Goal: Task Accomplishment & Management: Manage account settings

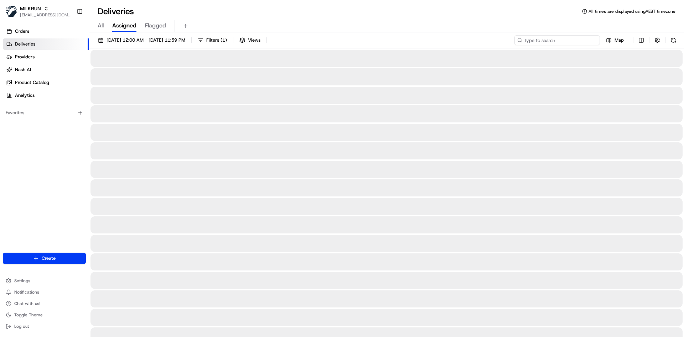
click at [571, 42] on input at bounding box center [556, 40] width 85 height 10
paste input "77b1ffae-bad4-40f3-8af3-34b27156310e"
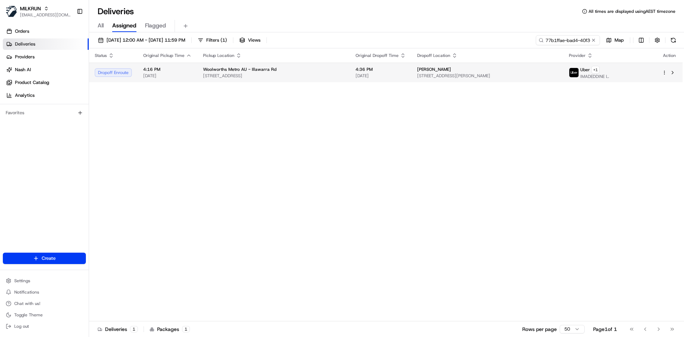
click at [647, 68] on div "Uber + 1 IMADEDDINE L." at bounding box center [610, 73] width 82 height 14
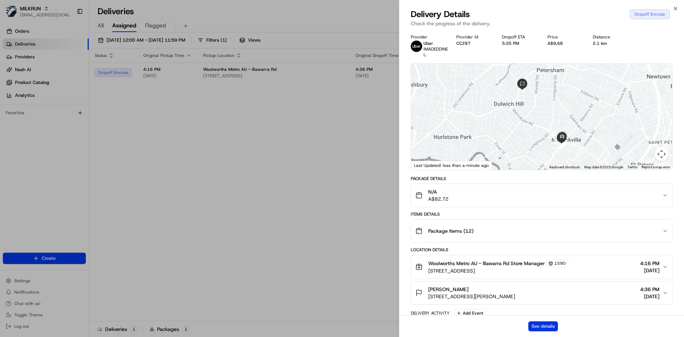
click at [554, 327] on button "See details" at bounding box center [543, 327] width 30 height 10
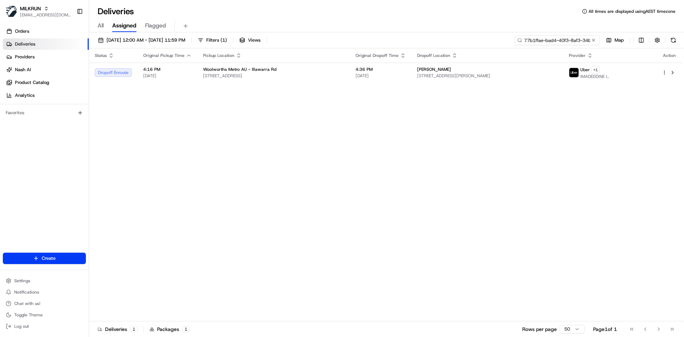
click at [574, 41] on input "77b1ffae-bad4-40f3-8af3-34b27156310e" at bounding box center [556, 40] width 85 height 10
paste input "63a1056b-5958-4028-8a89-e923d9f4b7b4"
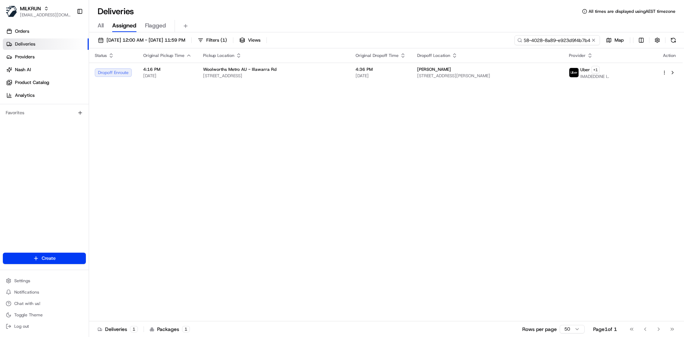
type input "63a1056b-5958-4028-8a89-e923d9f4b7b4"
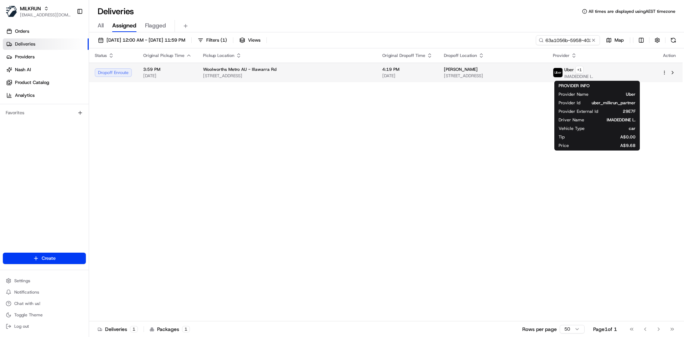
click at [620, 67] on div "Uber + 1 IMADEDDINE L." at bounding box center [602, 73] width 98 height 14
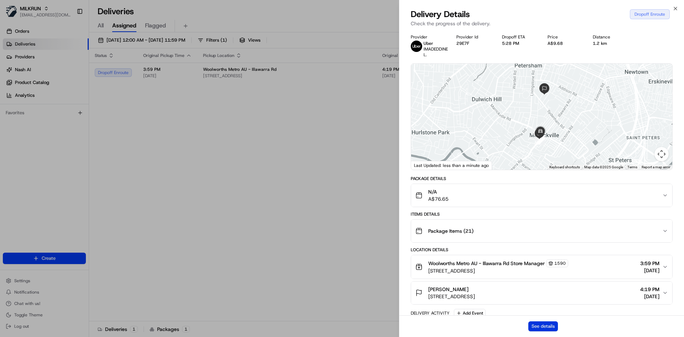
click at [534, 325] on button "See details" at bounding box center [543, 327] width 30 height 10
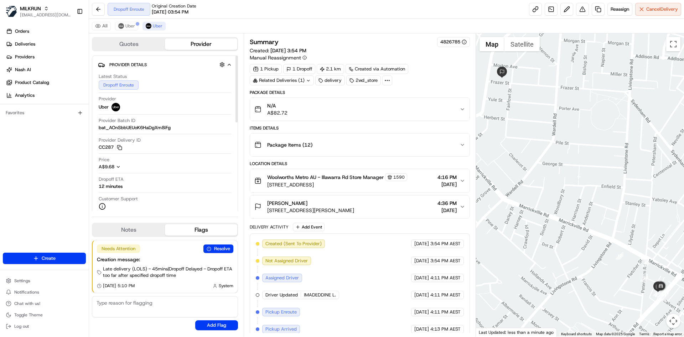
scroll to position [92, 0]
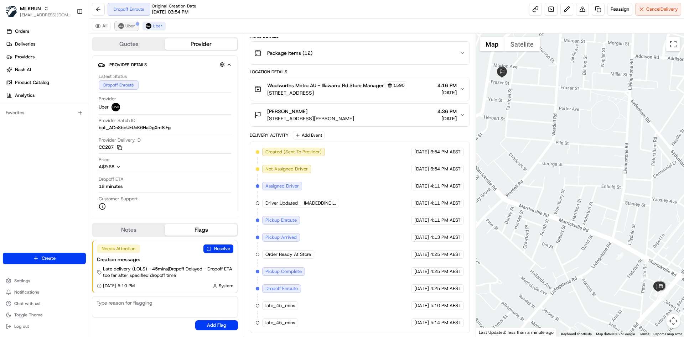
click at [130, 27] on span "Uber" at bounding box center [130, 26] width 10 height 6
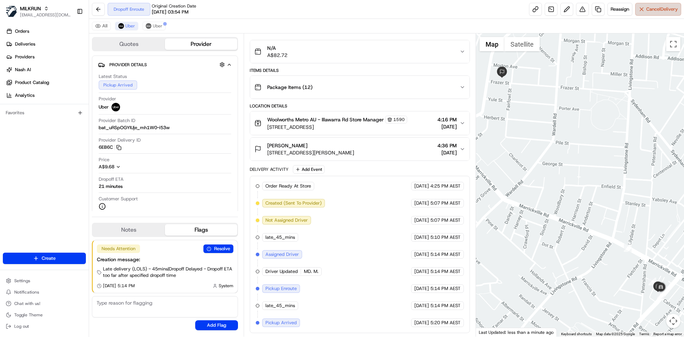
click at [650, 7] on span "Cancel Delivery" at bounding box center [662, 9] width 32 height 6
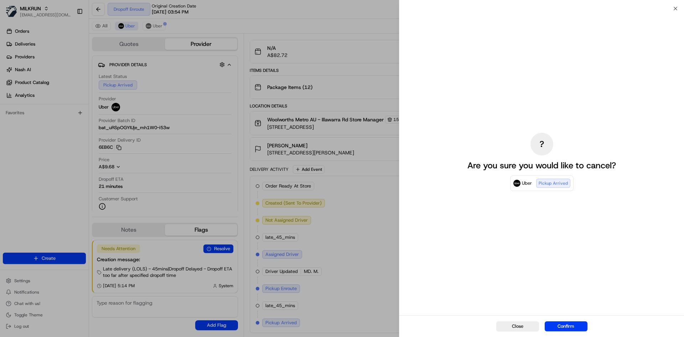
click at [575, 333] on div "Close Confirm" at bounding box center [541, 326] width 285 height 22
click at [579, 326] on button "Confirm" at bounding box center [565, 327] width 43 height 10
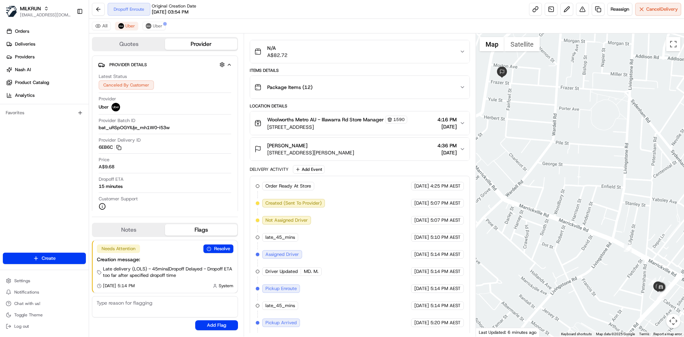
scroll to position [0, 0]
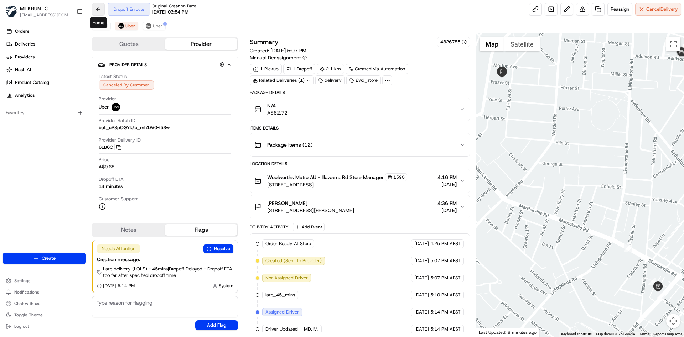
click at [99, 10] on button at bounding box center [98, 9] width 13 height 13
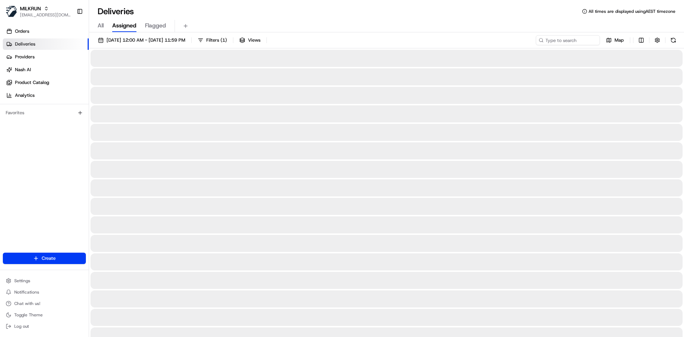
click at [551, 38] on input at bounding box center [556, 40] width 85 height 10
paste input "cb8eb210-cf15-49d5-b6b4-298ecb360e64"
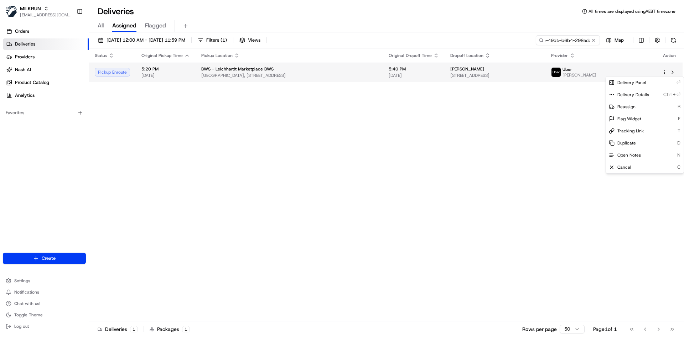
click at [665, 70] on html "MILKRUN atariq@woolworths.com.au Toggle Sidebar Orders Deliveries Providers Nas…" at bounding box center [342, 168] width 684 height 337
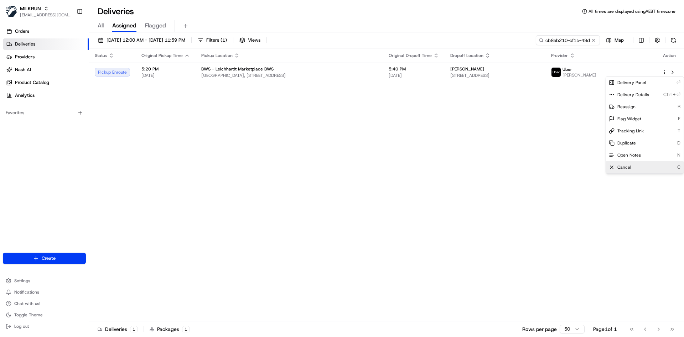
click at [629, 165] on span "Cancel" at bounding box center [624, 168] width 14 height 6
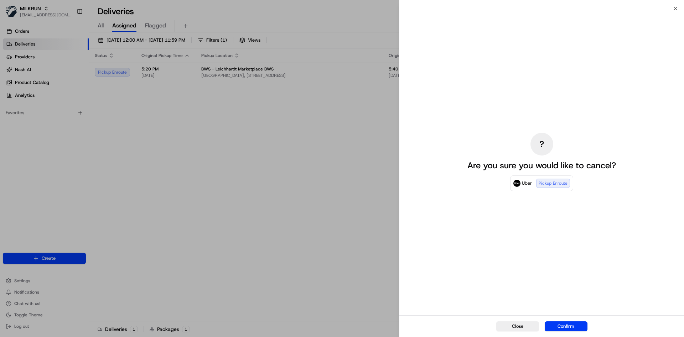
click at [561, 319] on div "Close Confirm" at bounding box center [541, 326] width 285 height 22
click at [561, 320] on div "Close Confirm" at bounding box center [541, 326] width 285 height 22
click at [560, 324] on button "Confirm" at bounding box center [565, 327] width 43 height 10
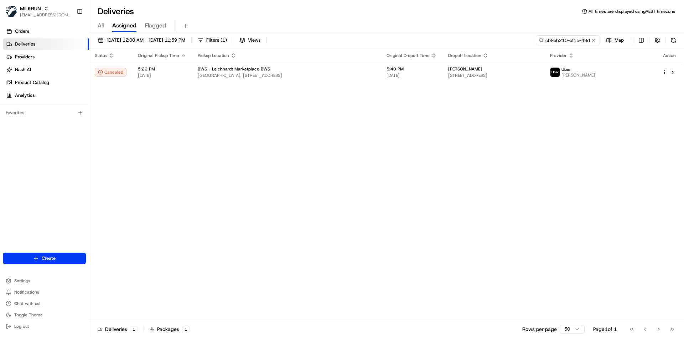
click at [586, 35] on div "18/08/2025 12:00 AM - 18/08/2025 11:59 PM Filters ( 1 ) Views cb8eb210-cf15-49d…" at bounding box center [386, 185] width 595 height 306
click at [564, 43] on input "cb8eb210-cf15-49d5-b6b4-298ecb360e64" at bounding box center [556, 40] width 85 height 10
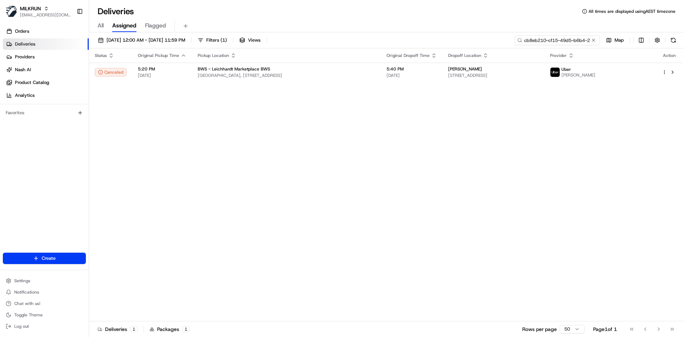
click at [564, 43] on input "cb8eb210-cf15-49d5-b6b4-298ecb360e64" at bounding box center [556, 40] width 85 height 10
paste input "68b931d2-eaf2-4a07-8ca8-701303780590"
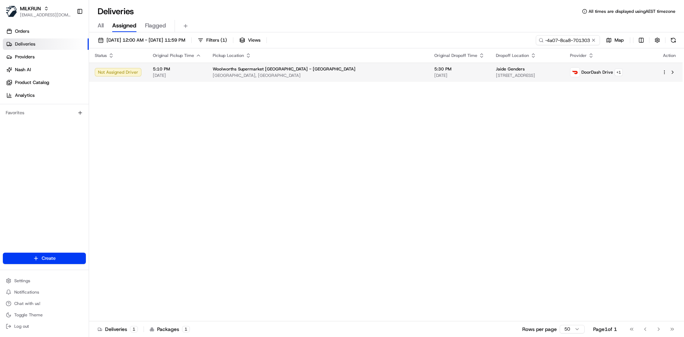
click at [545, 76] on span "8 Seaview Road, Whangārei, Northland Region 0110, NZ" at bounding box center [527, 76] width 63 height 6
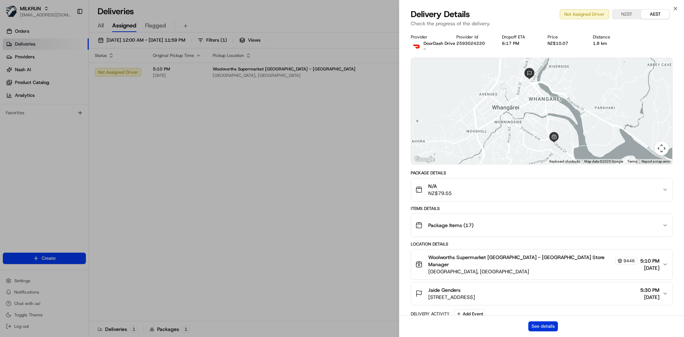
click at [532, 325] on button "See details" at bounding box center [543, 327] width 30 height 10
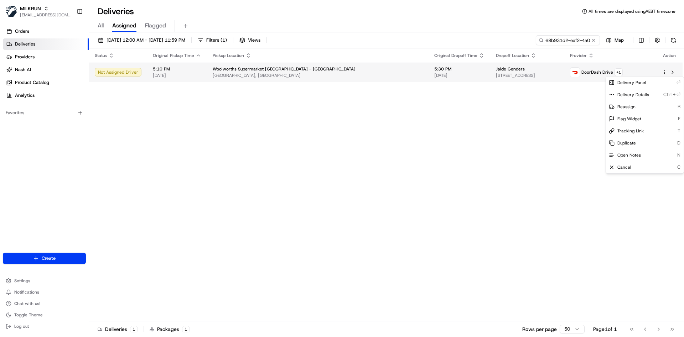
click at [664, 70] on html "MILKRUN atariq@woolworths.com.au Toggle Sidebar Orders Deliveries Providers Nas…" at bounding box center [342, 168] width 684 height 337
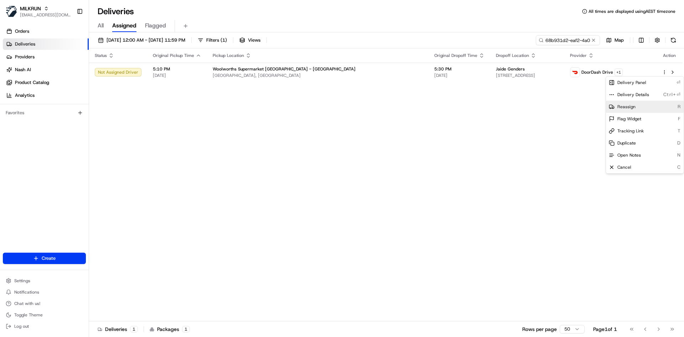
click at [624, 105] on span "Reassign" at bounding box center [626, 107] width 18 height 6
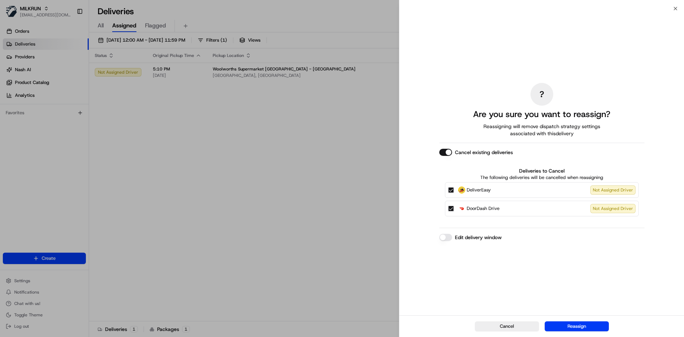
click at [452, 189] on button "DeliverEasy Not Assigned Driver" at bounding box center [451, 190] width 6 height 6
click at [452, 207] on button "DoorDash Drive Not Assigned Driver" at bounding box center [451, 209] width 6 height 6
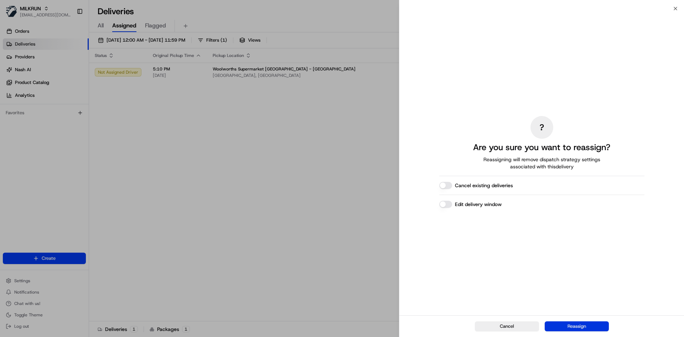
click at [569, 324] on button "Reassign" at bounding box center [576, 327] width 64 height 10
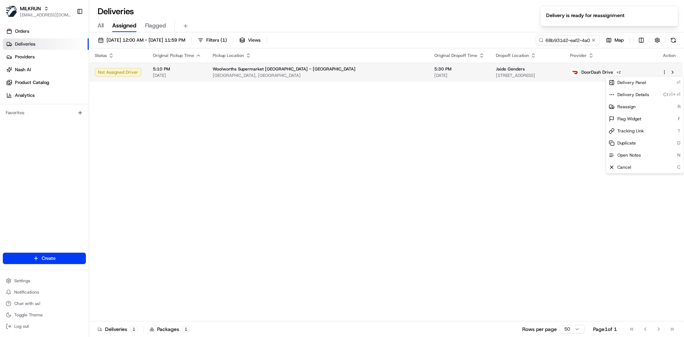
click at [572, 68] on td "DoorDash Drive + 2" at bounding box center [610, 72] width 92 height 19
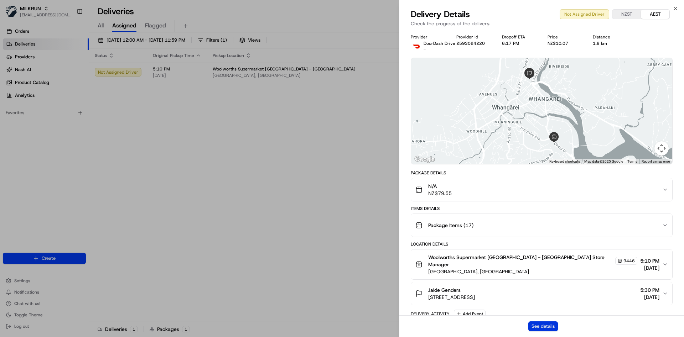
click at [536, 322] on button "See details" at bounding box center [543, 327] width 30 height 10
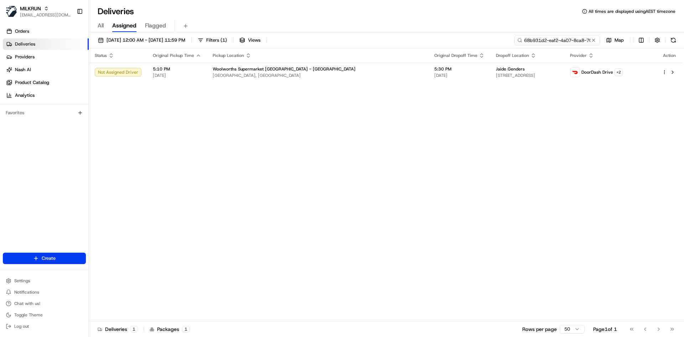
click at [557, 37] on input "68b931d2-eaf2-4a07-8ca8-701303780590" at bounding box center [556, 40] width 85 height 10
paste input "c8547a92-7fb6-417c-810d-9a5a435fdbd2"
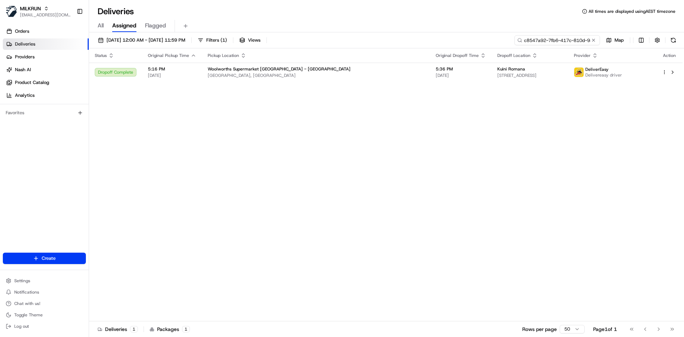
click at [552, 41] on input "c8547a92-7fb6-417c-810d-9a5a435fdbd2" at bounding box center [556, 40] width 85 height 10
paste input "68b931d2-eaf2-4a07-8ca8-701303780590"
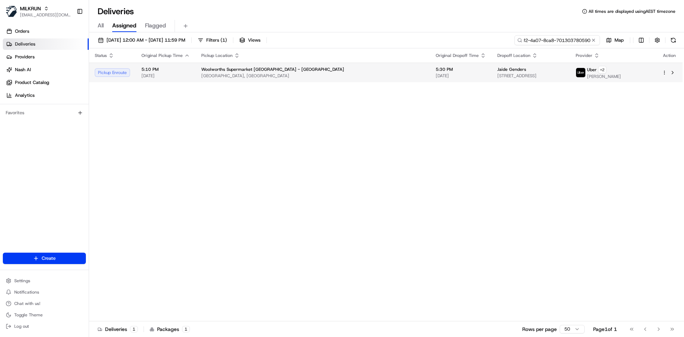
type input "68b931d2-eaf2-4a07-8ca8-701303780590"
click at [532, 69] on div "Jaide Genders" at bounding box center [530, 70] width 67 height 6
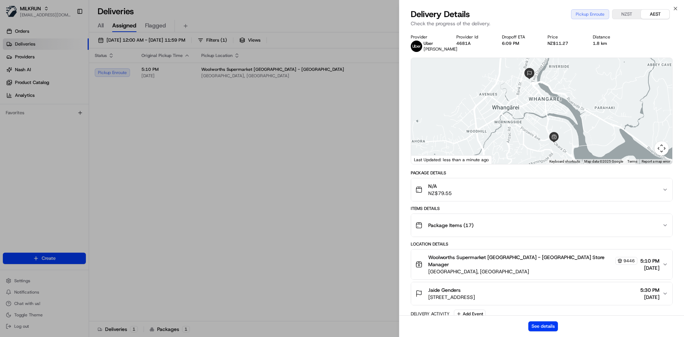
click at [538, 320] on div "See details" at bounding box center [541, 326] width 285 height 22
click at [539, 324] on button "See details" at bounding box center [543, 327] width 30 height 10
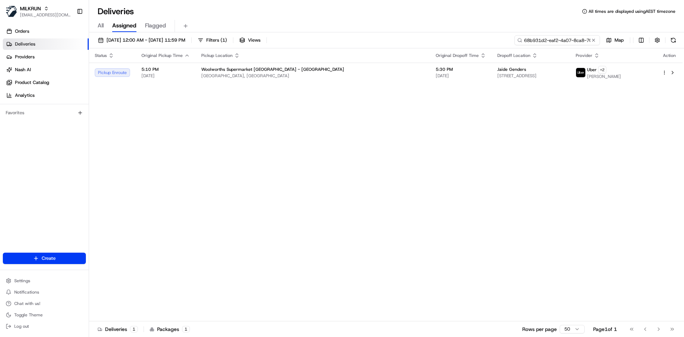
click at [574, 41] on input "68b931d2-eaf2-4a07-8ca8-701303780590" at bounding box center [556, 40] width 85 height 10
paste input
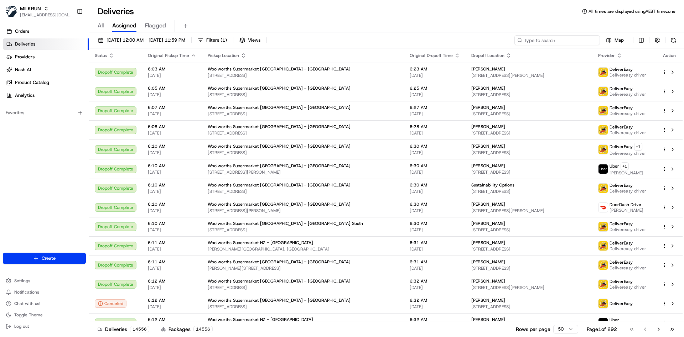
paste input "fad58e05-ff98-421b-88a8-de809dcf3291"
click at [530, 42] on input "fad58e05-ff98-421b-88a8-de809dcf3291" at bounding box center [556, 40] width 85 height 10
paste input "fad58e05-ff98-421b-88a8-de809dcf3291"
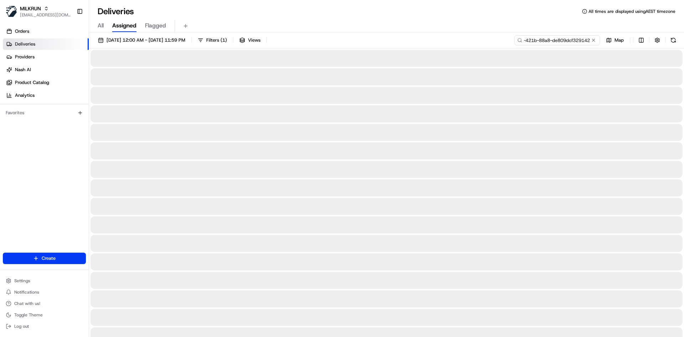
type input "fad58e05-ff98-fad58e05-ff98-421b-88a8-de809dcf3291421b-88a8-de809dcf3291"
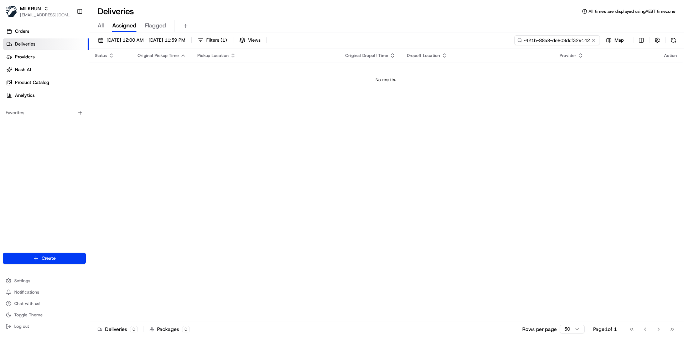
click at [548, 39] on input "fad58e05-ff98-fad58e05-ff98-421b-88a8-de809dcf3291421b-88a8-de809dcf3291" at bounding box center [556, 40] width 85 height 10
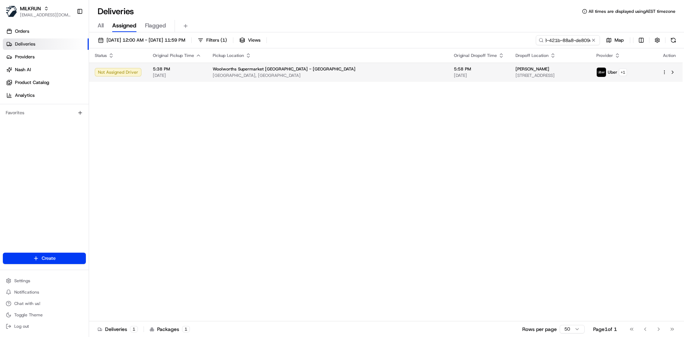
click at [303, 69] on div "Woolworths Supermarket NZ - Whangarei" at bounding box center [328, 69] width 230 height 6
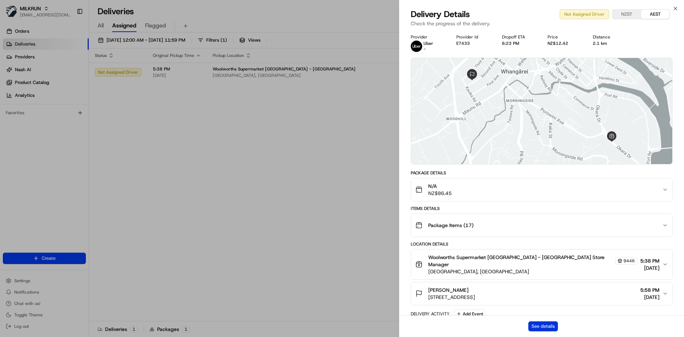
click at [540, 326] on button "See details" at bounding box center [543, 327] width 30 height 10
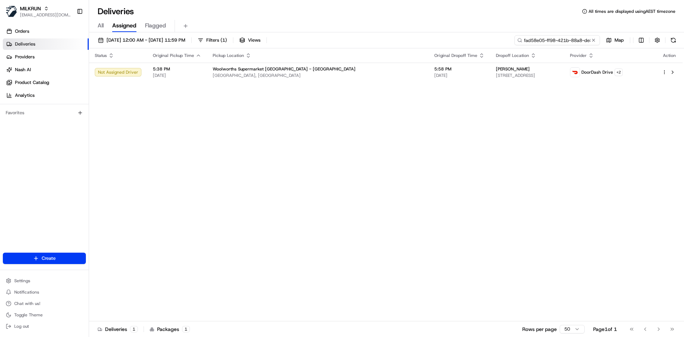
click at [568, 36] on input "fad58e05-ff98-421b-88a8-de809dcf3291" at bounding box center [556, 40] width 85 height 10
paste input "8a07f9f8-3772-44a0-954b-9a0f63b9e2fe"
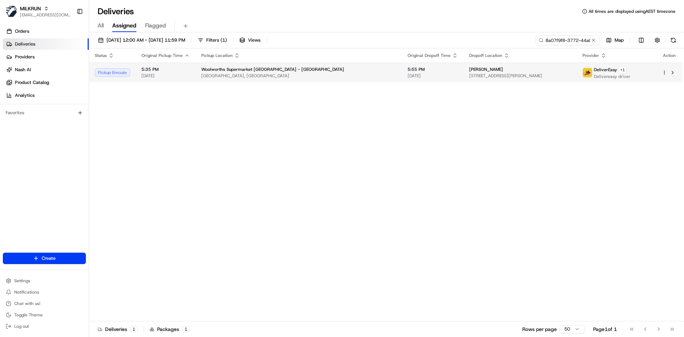
click at [532, 78] on td "Ashley McDonald 78 Mackesy Road, Parahaki, Northland Region 0112, NZ" at bounding box center [519, 73] width 113 height 20
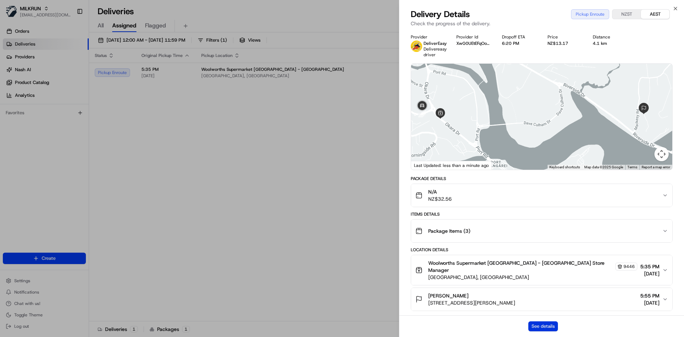
click at [539, 324] on button "See details" at bounding box center [543, 327] width 30 height 10
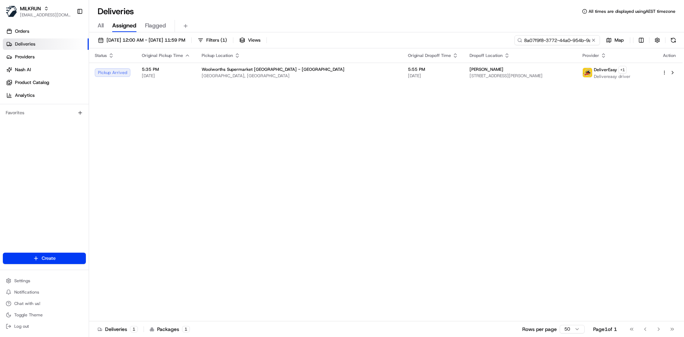
click at [563, 36] on input "8a07f9f8-3772-44a0-954b-9a0f63b9e2fe" at bounding box center [556, 40] width 85 height 10
paste input "c9ea783c-0873-4f16-8381-6792d946ee5d"
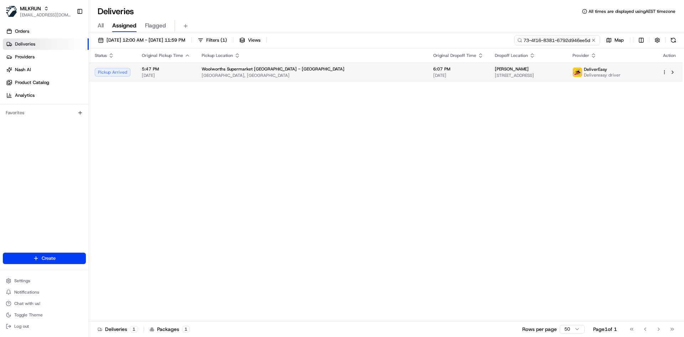
type input "c9ea783c-0873-4f16-8381-6792d946ee5d"
click at [536, 67] on div "Drew Tomson" at bounding box center [528, 69] width 66 height 6
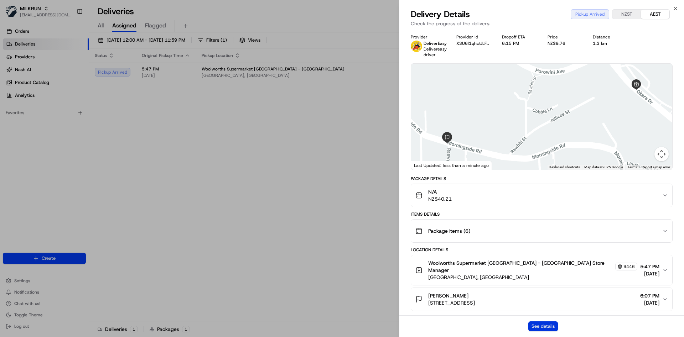
click at [548, 325] on button "See details" at bounding box center [543, 327] width 30 height 10
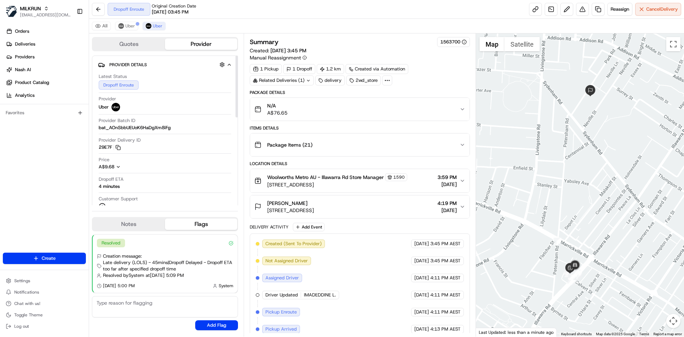
scroll to position [92, 0]
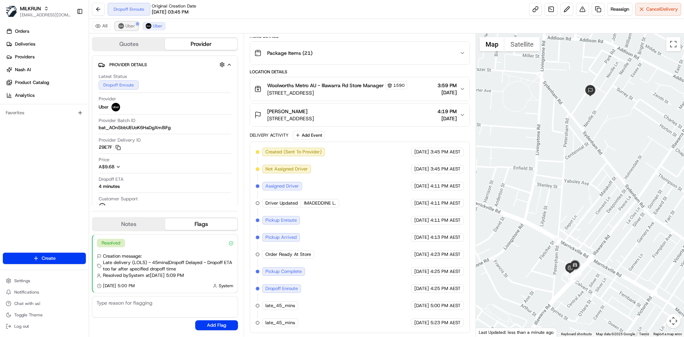
click at [126, 26] on span "Uber" at bounding box center [130, 26] width 10 height 6
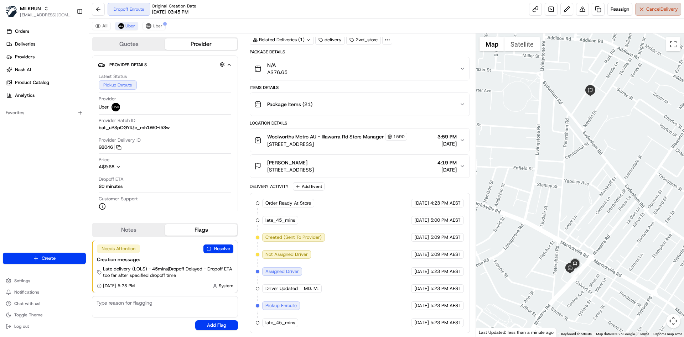
click at [671, 10] on span "Cancel Delivery" at bounding box center [662, 9] width 32 height 6
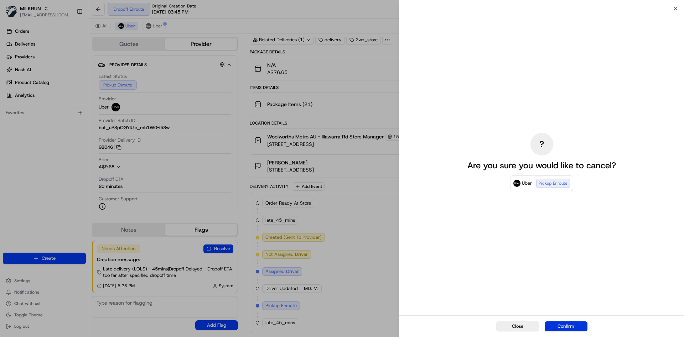
click at [562, 322] on button "Confirm" at bounding box center [565, 327] width 43 height 10
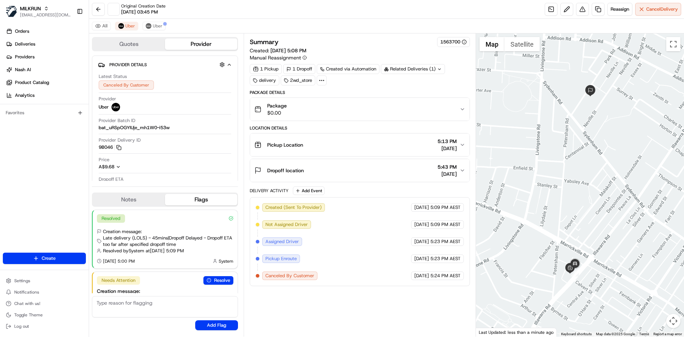
scroll to position [0, 0]
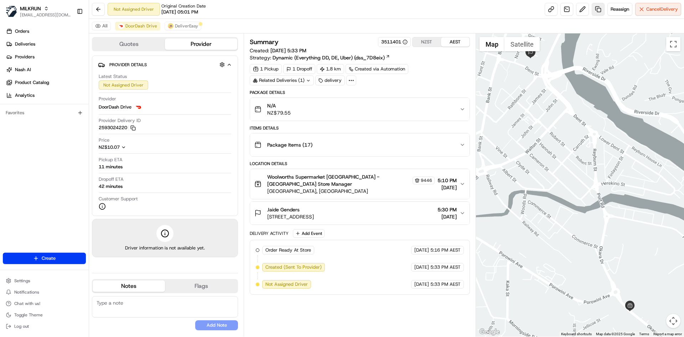
click at [597, 7] on link at bounding box center [597, 9] width 13 height 13
click at [126, 28] on span "Created" at bounding box center [126, 26] width 16 height 6
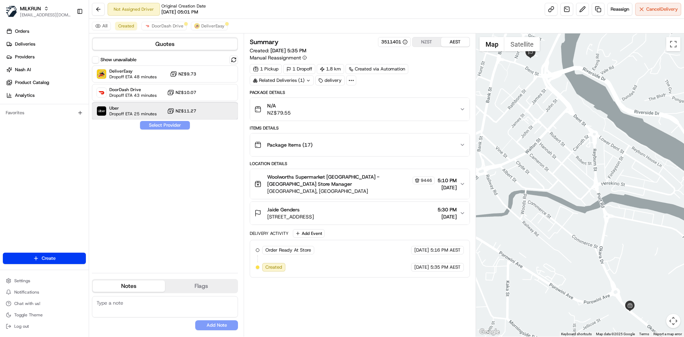
click at [129, 109] on span "Uber" at bounding box center [132, 108] width 47 height 6
click at [168, 128] on button "Assign Provider" at bounding box center [165, 125] width 51 height 9
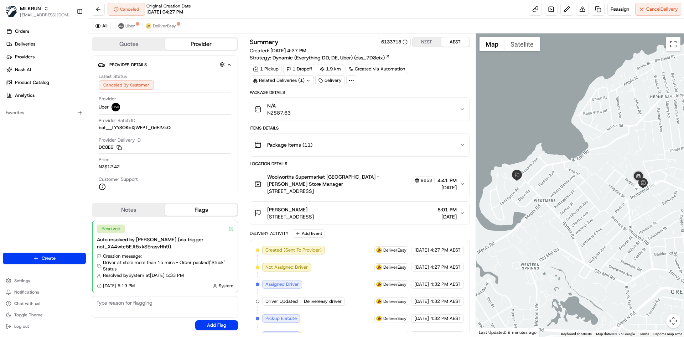
scroll to position [177, 0]
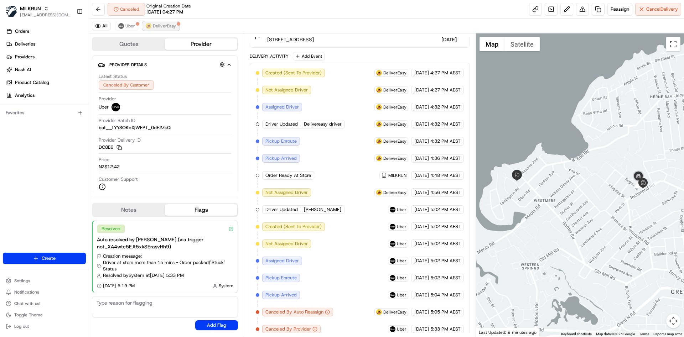
click at [169, 26] on span "DeliverEasy" at bounding box center [164, 26] width 23 height 6
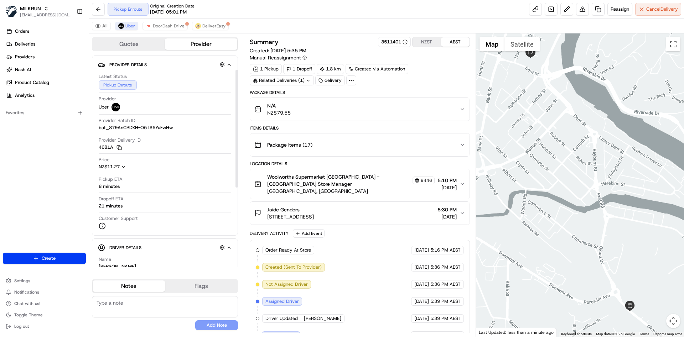
scroll to position [26, 0]
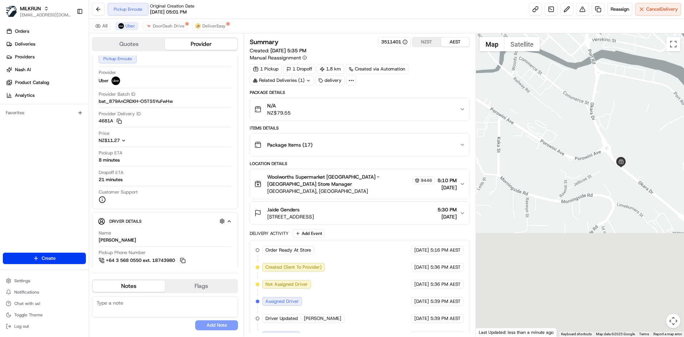
drag, startPoint x: 497, startPoint y: 134, endPoint x: 488, endPoint y: -7, distance: 141.6
click at [488, 0] on html "MILKRUN atariq@woolworths.com.au Toggle Sidebar Orders Deliveries Providers Nas…" at bounding box center [342, 168] width 684 height 337
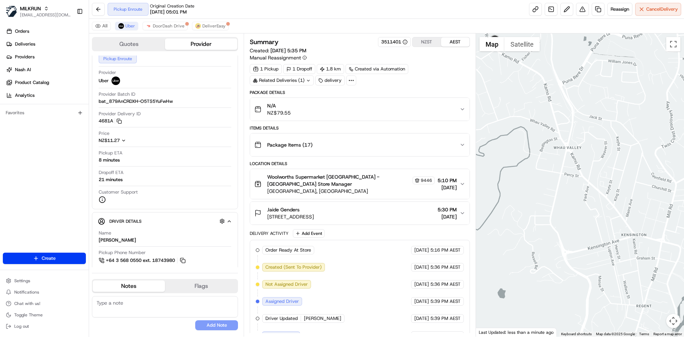
drag, startPoint x: 545, startPoint y: 122, endPoint x: 546, endPoint y: 149, distance: 26.4
click at [546, 149] on div at bounding box center [580, 184] width 208 height 303
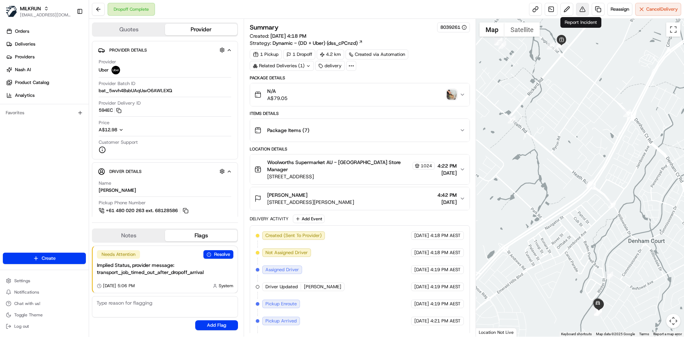
click at [580, 7] on button at bounding box center [582, 9] width 13 height 13
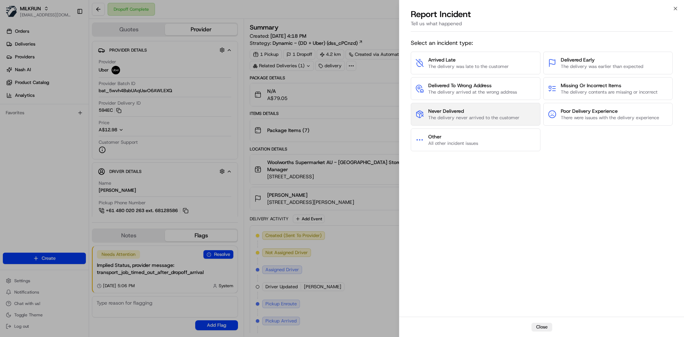
click at [488, 111] on span "Never Delivered" at bounding box center [473, 111] width 91 height 7
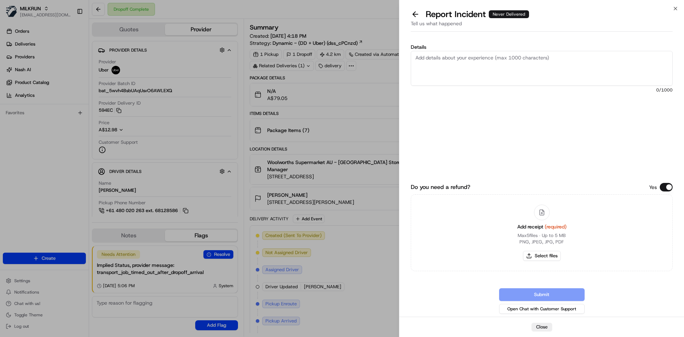
click at [470, 72] on textarea "Details" at bounding box center [542, 68] width 262 height 35
type textarea "not delivered"
click at [535, 259] on button "Select files" at bounding box center [542, 256] width 38 height 10
type input "C:\fakepath\Screenshot 2025-08-18 175518.png"
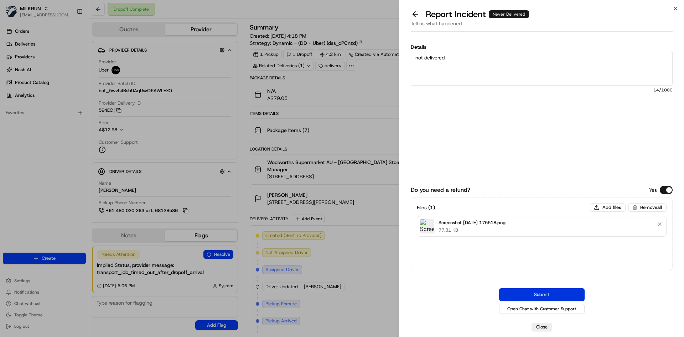
click at [521, 292] on button "Submit" at bounding box center [541, 294] width 85 height 13
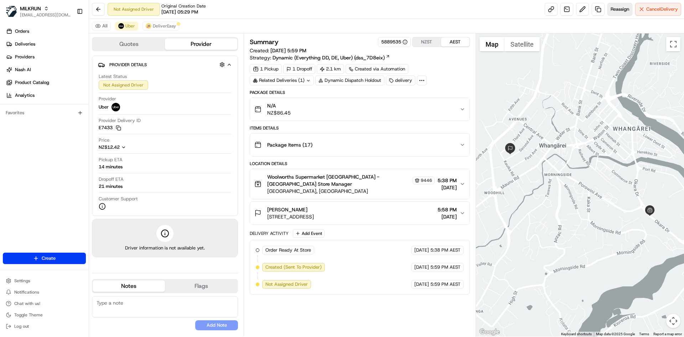
click at [619, 9] on span "Reassign" at bounding box center [619, 9] width 19 height 6
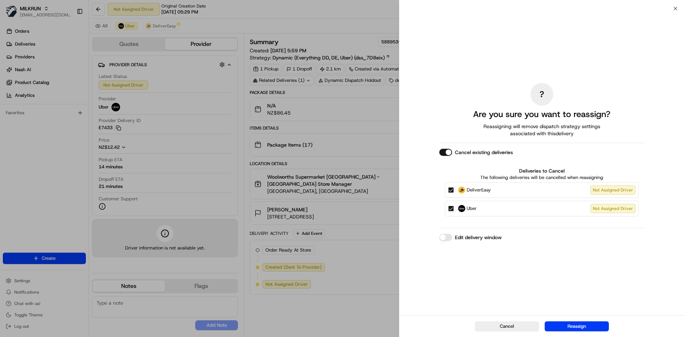
click at [451, 189] on button "DeliverEasy Not Assigned Driver" at bounding box center [451, 190] width 6 height 6
click at [450, 211] on button "Uber Not Assigned Driver" at bounding box center [451, 209] width 6 height 6
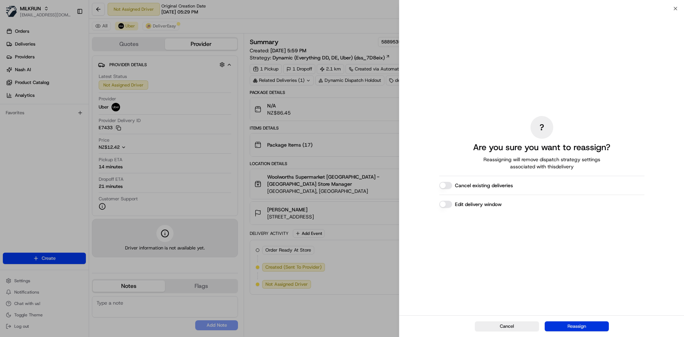
click at [553, 326] on button "Reassign" at bounding box center [576, 327] width 64 height 10
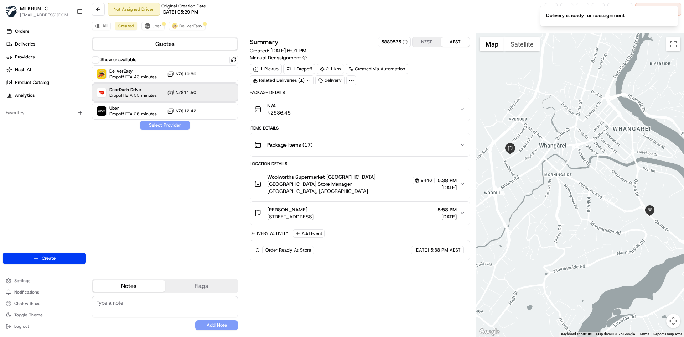
click at [136, 91] on span "DoorDash Drive" at bounding box center [132, 90] width 47 height 6
click at [161, 125] on button "Assign Provider" at bounding box center [165, 125] width 51 height 9
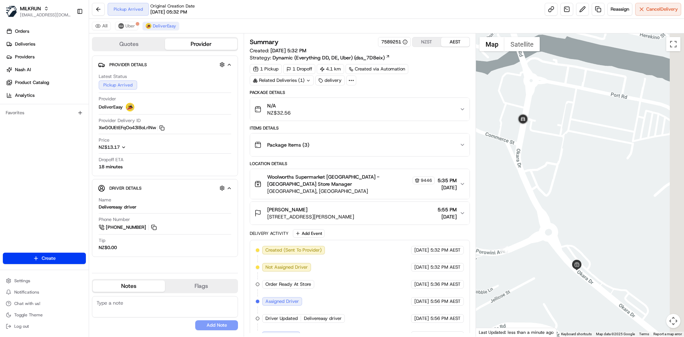
drag, startPoint x: 558, startPoint y: 229, endPoint x: 537, endPoint y: 215, distance: 24.2
click at [537, 215] on div at bounding box center [580, 184] width 208 height 303
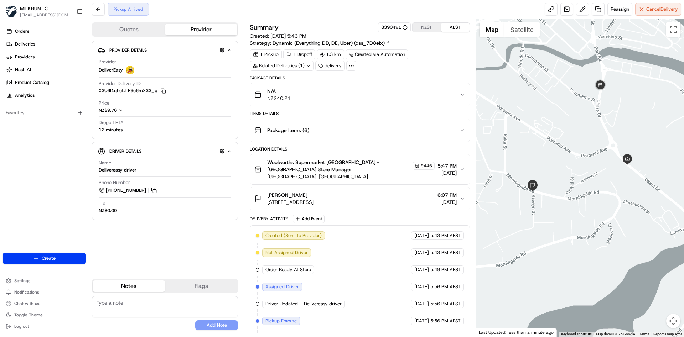
scroll to position [9, 0]
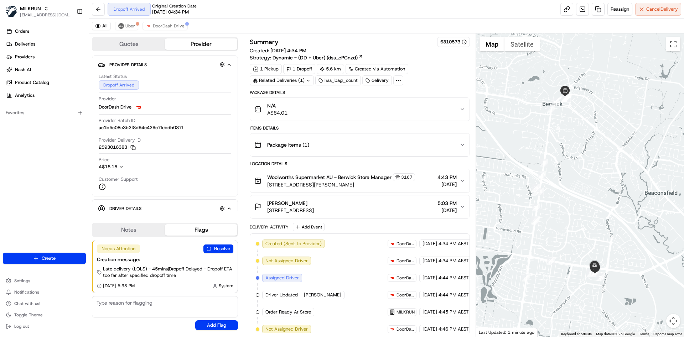
click at [155, 20] on div "All Uber DoorDash Drive" at bounding box center [386, 26] width 595 height 15
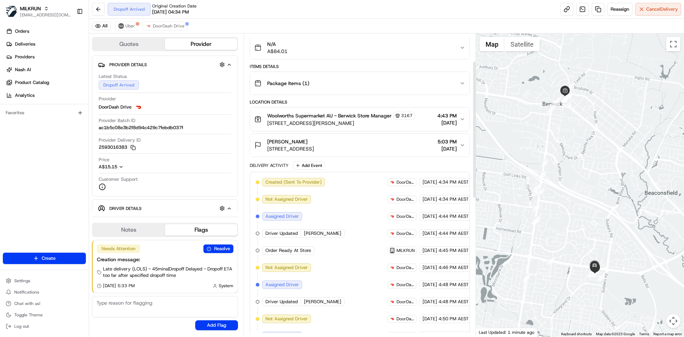
scroll to position [365, 0]
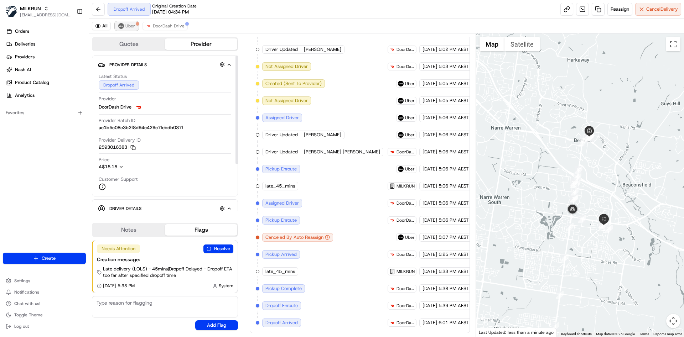
click at [130, 23] on span "Uber" at bounding box center [130, 26] width 10 height 6
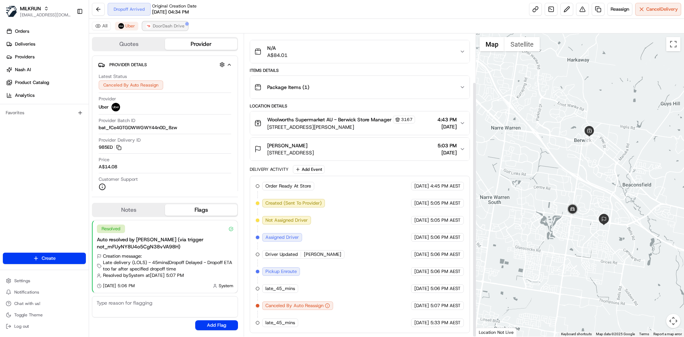
click at [157, 26] on span "DoorDash Drive" at bounding box center [169, 26] width 32 height 6
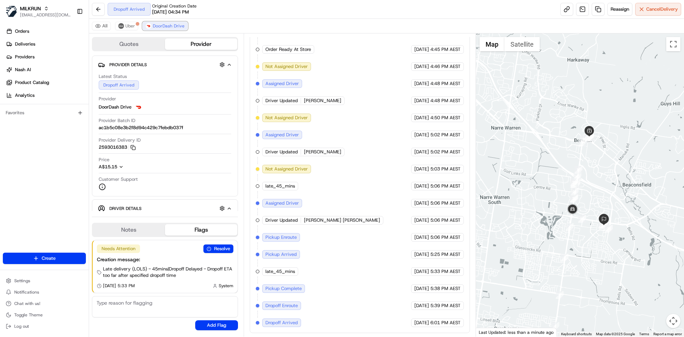
scroll to position [0, 0]
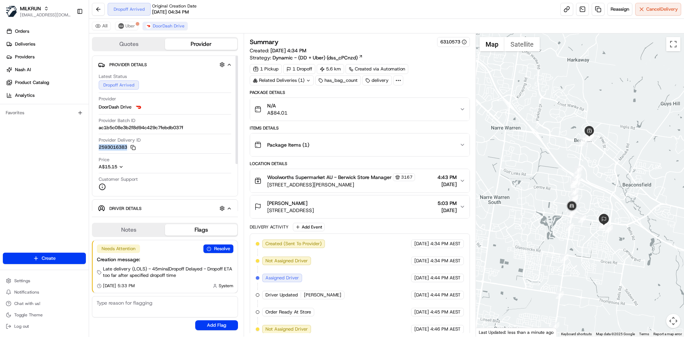
drag, startPoint x: 128, startPoint y: 145, endPoint x: 95, endPoint y: 149, distance: 33.8
click at [95, 149] on div "Provider Details Hidden ( 3 ) Latest Status Dropoff Arrived Provider DoorDash D…" at bounding box center [165, 126] width 146 height 141
copy button "2593016383"
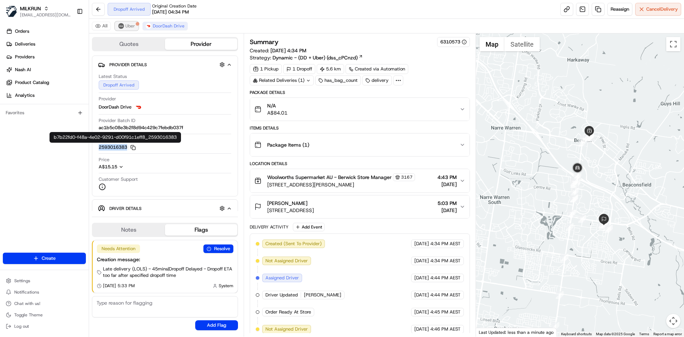
click at [134, 29] on button "Uber" at bounding box center [126, 26] width 23 height 9
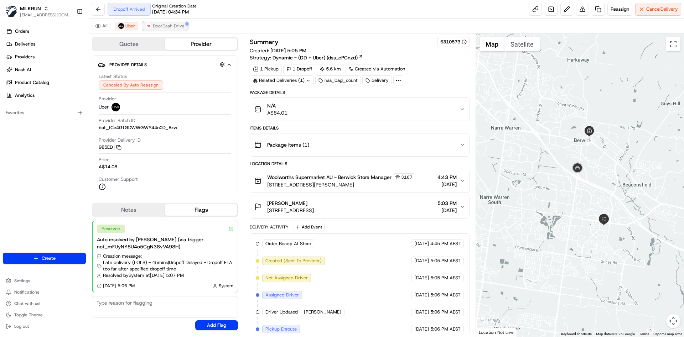
click at [145, 26] on button "DoorDash Drive" at bounding box center [164, 26] width 45 height 9
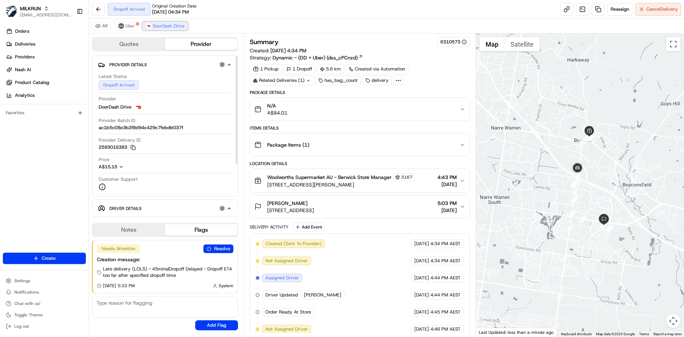
scroll to position [263, 0]
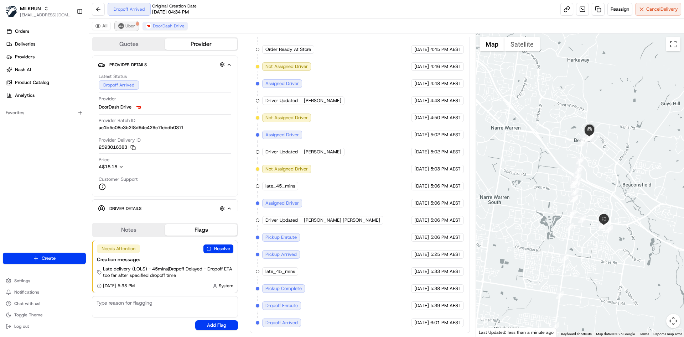
click at [134, 22] on button "Uber" at bounding box center [126, 26] width 23 height 9
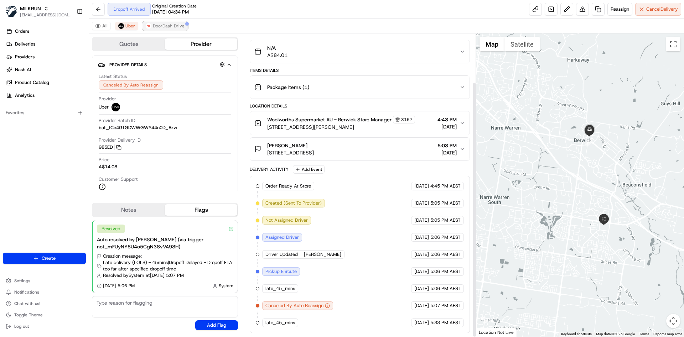
click at [147, 25] on img at bounding box center [149, 26] width 6 height 6
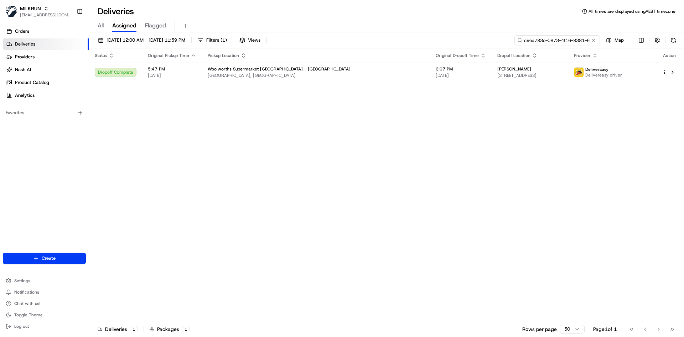
click at [557, 43] on input "c9ea783c-0873-4f16-8381-6792d946ee5d" at bounding box center [556, 40] width 85 height 10
paste input "82f63979-a10b-421a-9dbb-2ee12e03e8bc"
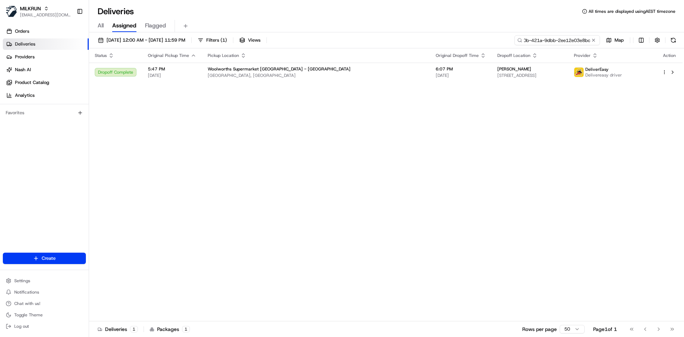
type input "82f63979-a10b-421a-9dbb-2ee12e03e8bc"
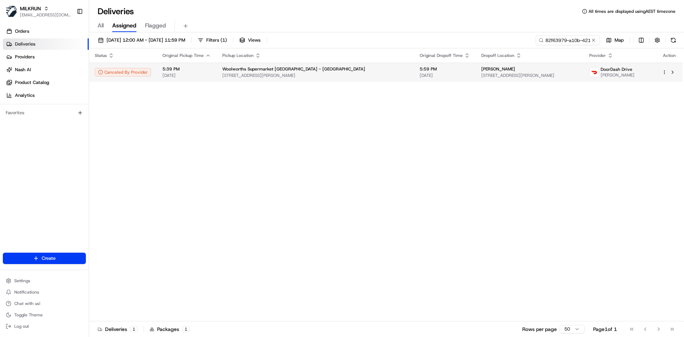
click at [520, 71] on div "[PERSON_NAME]" at bounding box center [529, 69] width 97 height 6
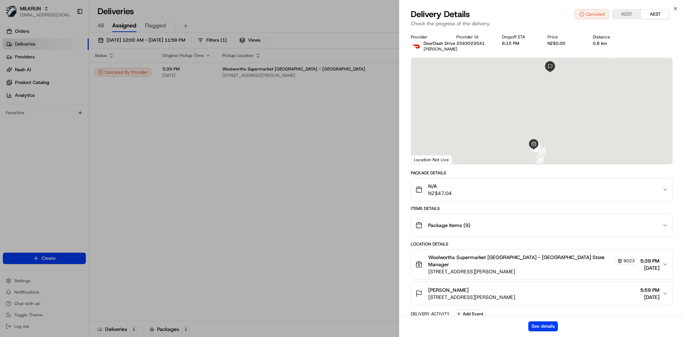
scroll to position [143, 0]
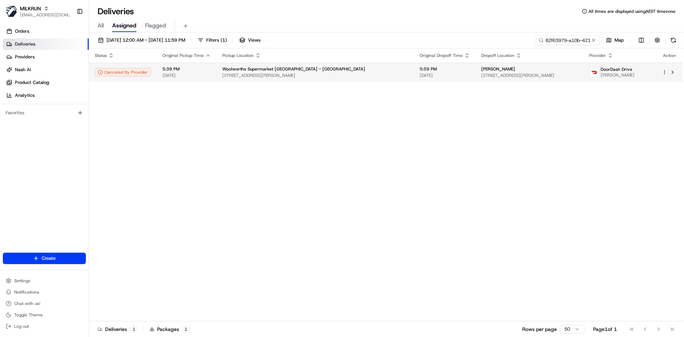
click at [419, 69] on span "5:59 PM" at bounding box center [444, 69] width 50 height 6
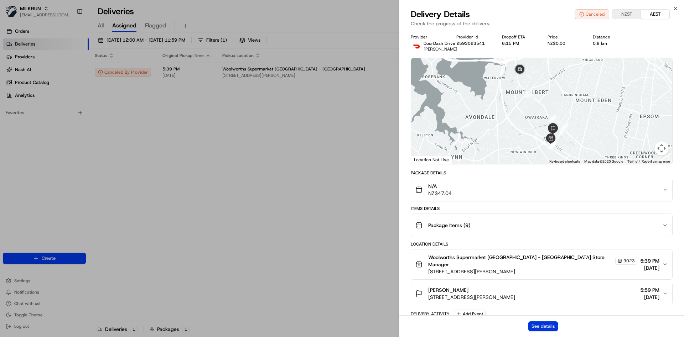
click at [547, 325] on button "See details" at bounding box center [543, 327] width 30 height 10
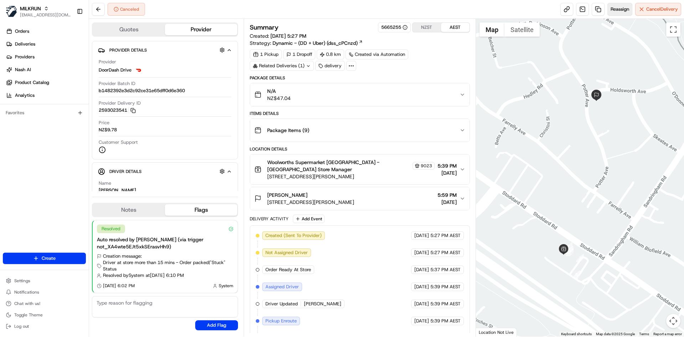
click at [610, 12] on button "Reassign" at bounding box center [619, 9] width 25 height 13
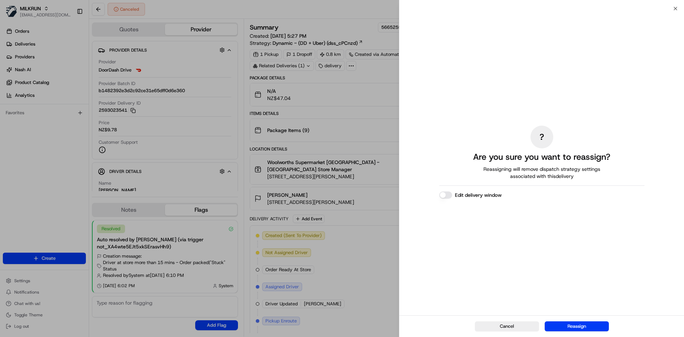
click at [565, 332] on div "Cancel Reassign" at bounding box center [541, 326] width 285 height 22
click at [556, 322] on button "Reassign" at bounding box center [576, 327] width 64 height 10
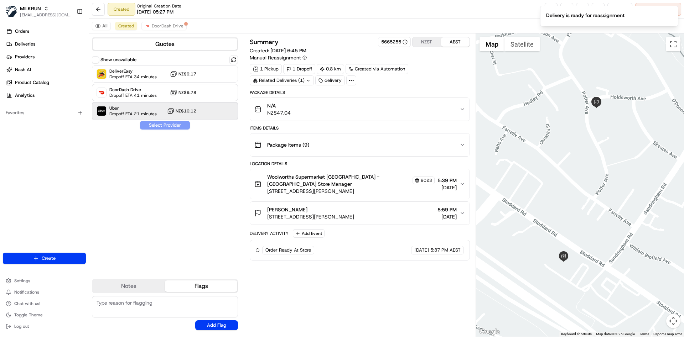
click at [134, 103] on div "Uber Dropoff ETA 21 minutes NZ$10.12" at bounding box center [165, 111] width 146 height 17
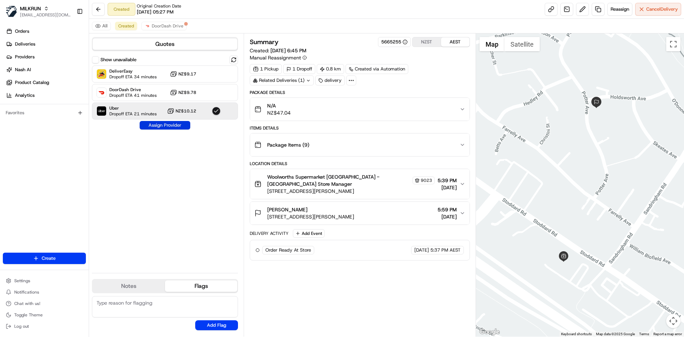
click at [161, 126] on button "Assign Provider" at bounding box center [165, 125] width 51 height 9
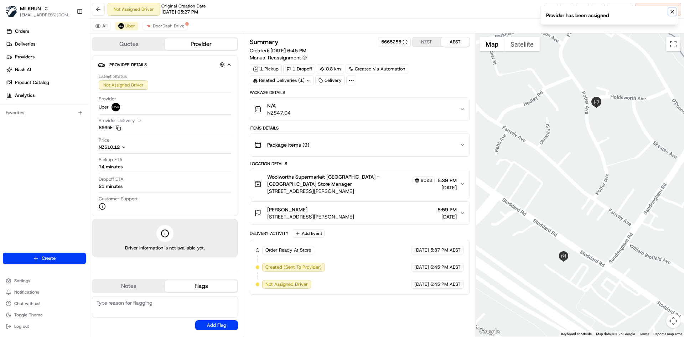
click at [669, 12] on icon "Notifications (F8)" at bounding box center [672, 12] width 6 height 6
click at [654, 11] on span "Cancel Delivery" at bounding box center [662, 9] width 32 height 6
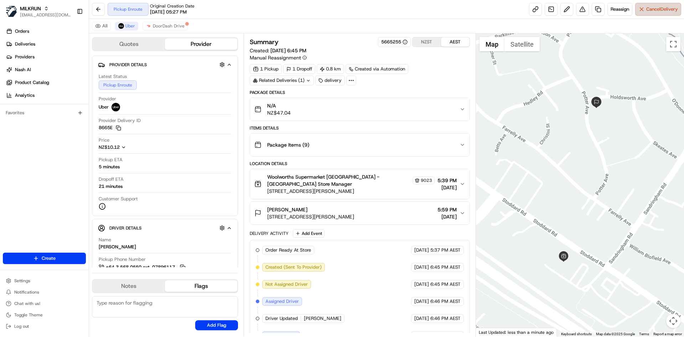
click at [647, 14] on button "Cancel Delivery" at bounding box center [658, 9] width 46 height 13
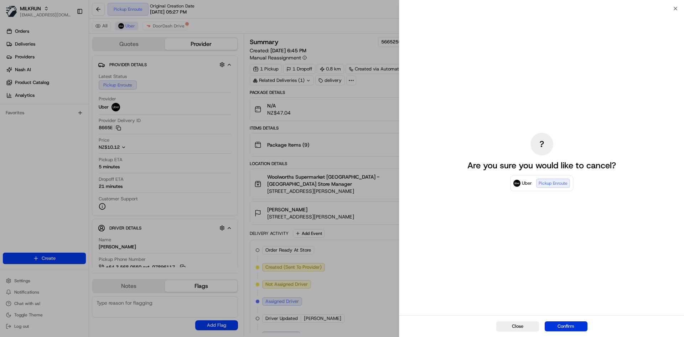
click at [563, 329] on button "Confirm" at bounding box center [565, 327] width 43 height 10
